Goal: Transaction & Acquisition: Purchase product/service

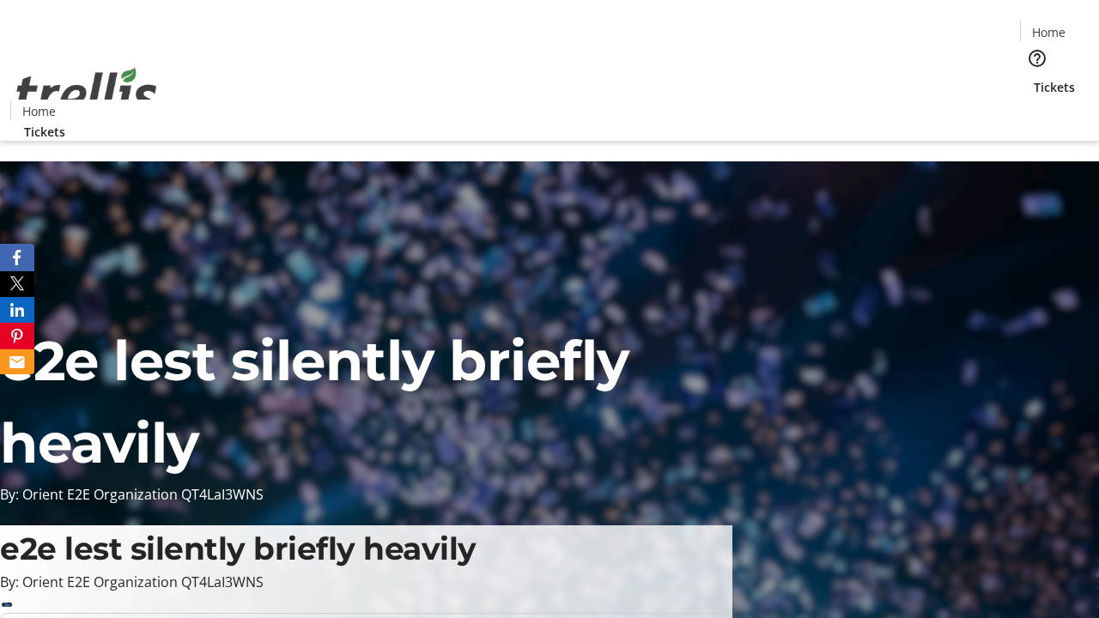
click at [1034, 78] on span "Tickets" at bounding box center [1054, 87] width 41 height 18
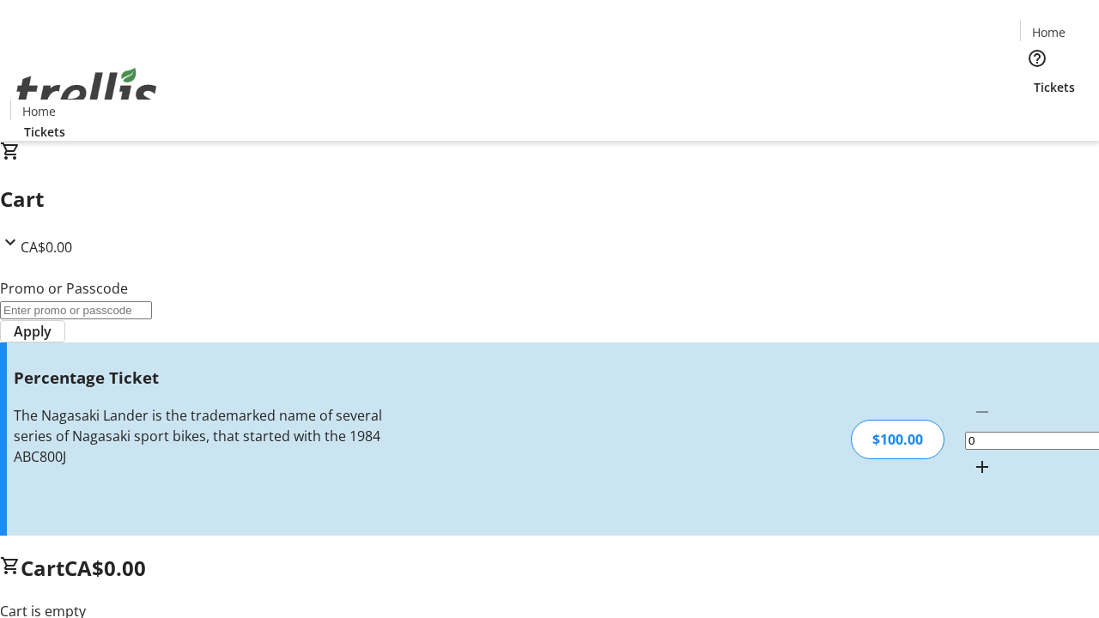
click at [972, 457] on mat-icon "Increment by one" at bounding box center [982, 467] width 21 height 21
type input "1"
type input "FOO"
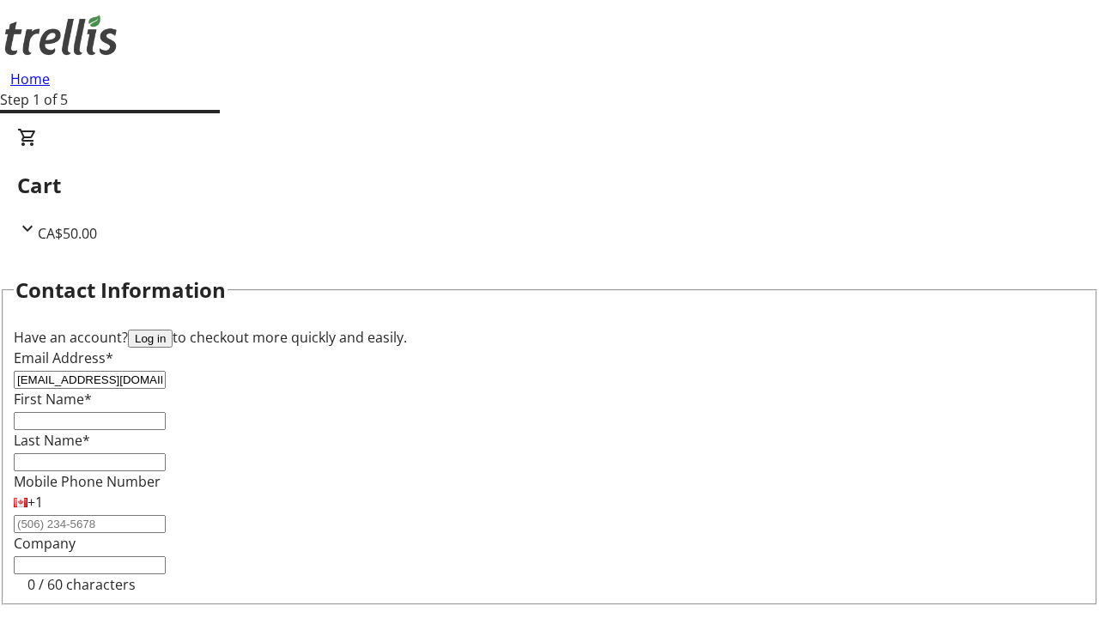
type input "[EMAIL_ADDRESS][DOMAIN_NAME]"
type input "[PERSON_NAME]"
type input "Ferry"
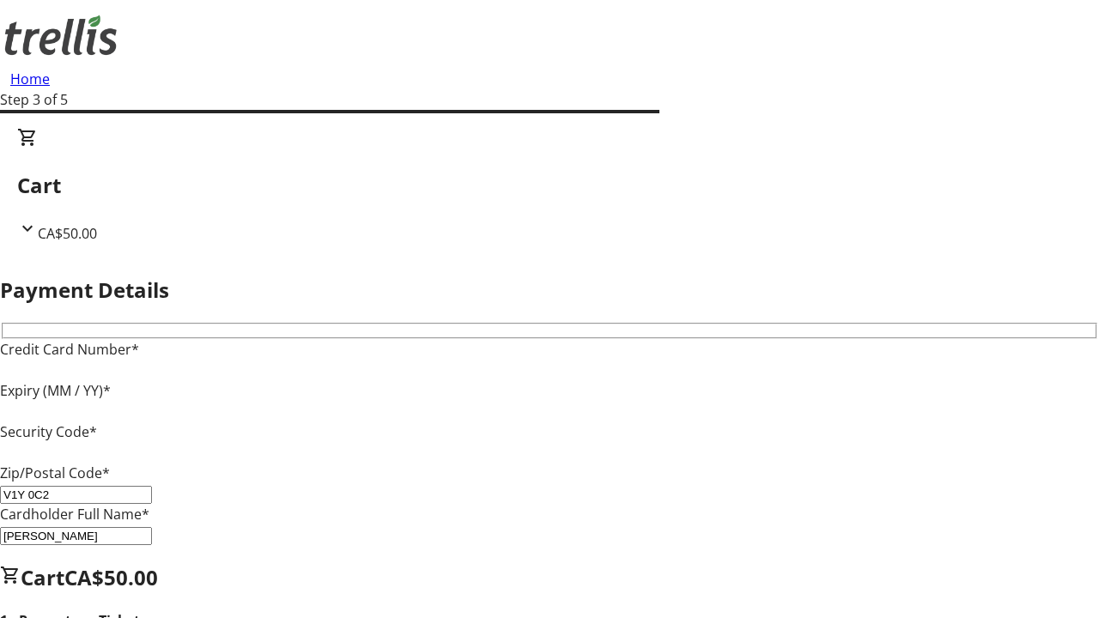
type input "V1Y 0C2"
